Goal: Navigation & Orientation: Find specific page/section

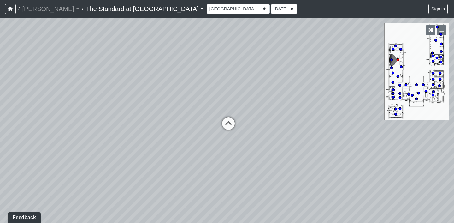
drag, startPoint x: 285, startPoint y: 80, endPoint x: 213, endPoint y: 80, distance: 71.6
click at [217, 80] on div "Loading... Fireplace Loading... Pool Table Loading... Pool Courtyard - Clubroom…" at bounding box center [227, 120] width 454 height 205
click at [229, 127] on icon at bounding box center [228, 126] width 19 height 19
select select "4d4TsWXMC521J2wE6wCV7b"
